Goal: Obtain resource: Obtain resource

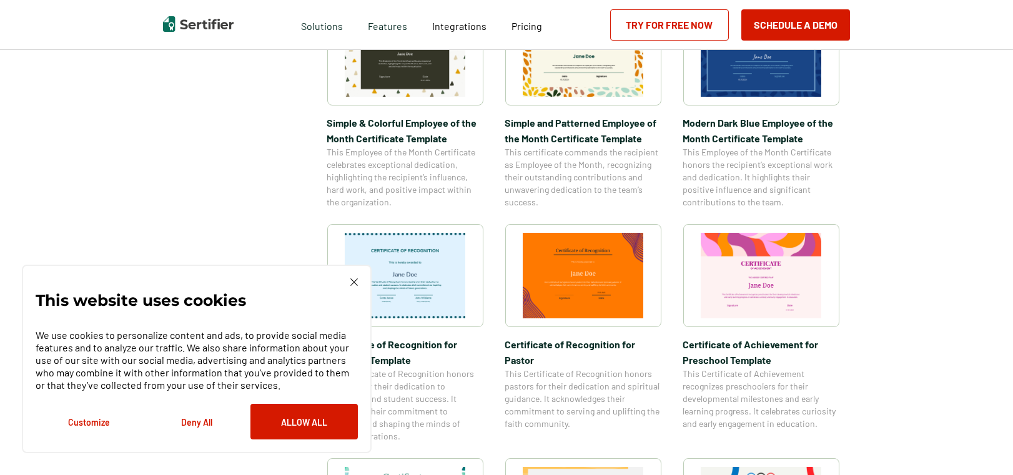
scroll to position [437, 0]
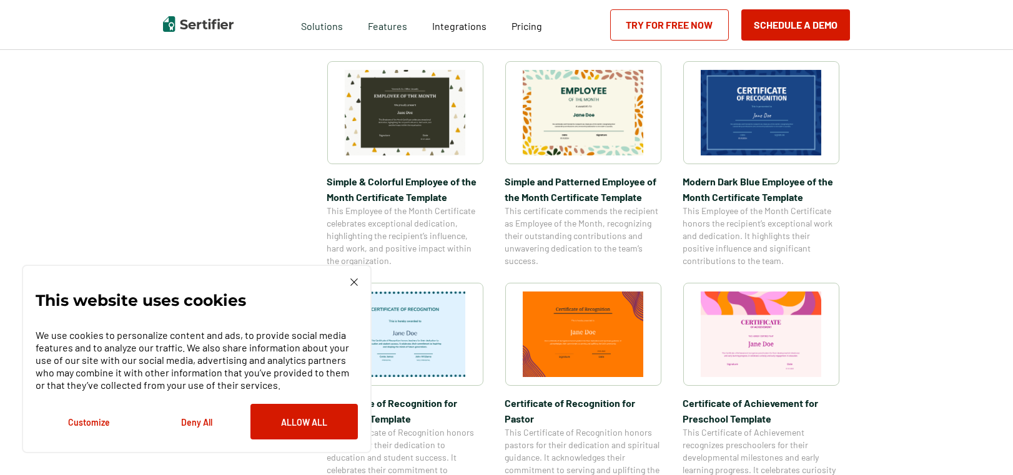
click at [598, 122] on img at bounding box center [583, 113] width 121 height 86
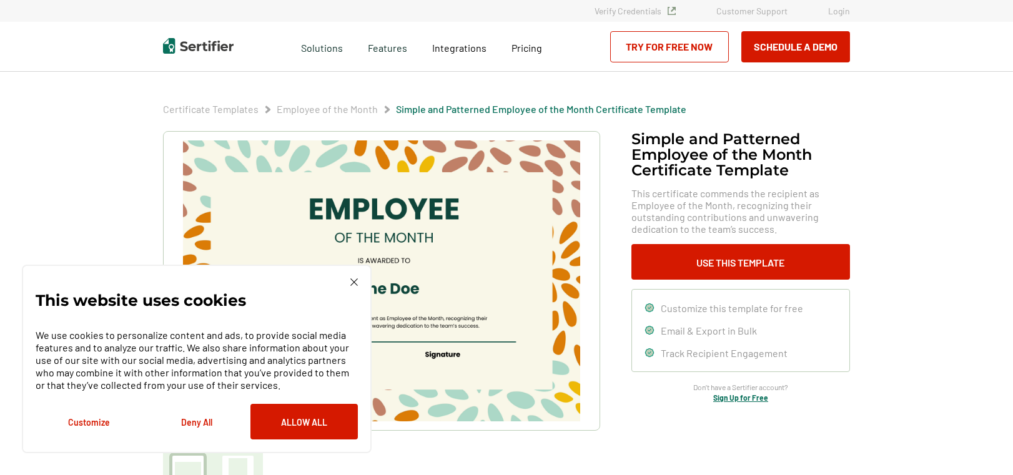
click at [651, 309] on icon at bounding box center [649, 307] width 8 height 8
click at [707, 258] on button "Use This Template" at bounding box center [740, 262] width 219 height 36
